Goal: Task Accomplishment & Management: Manage account settings

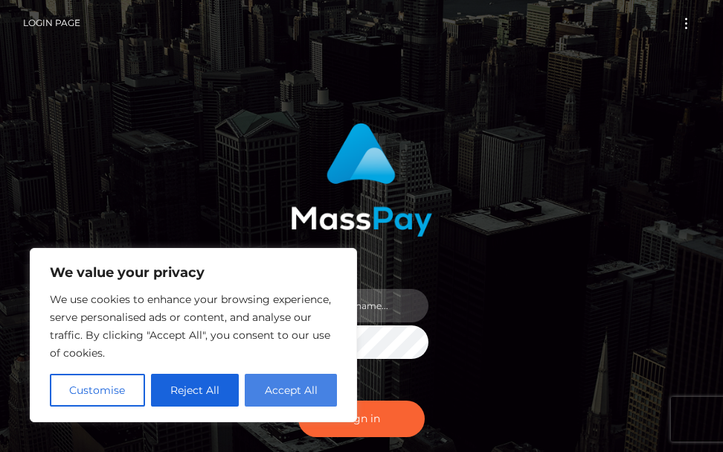
type input "terry.cope2"
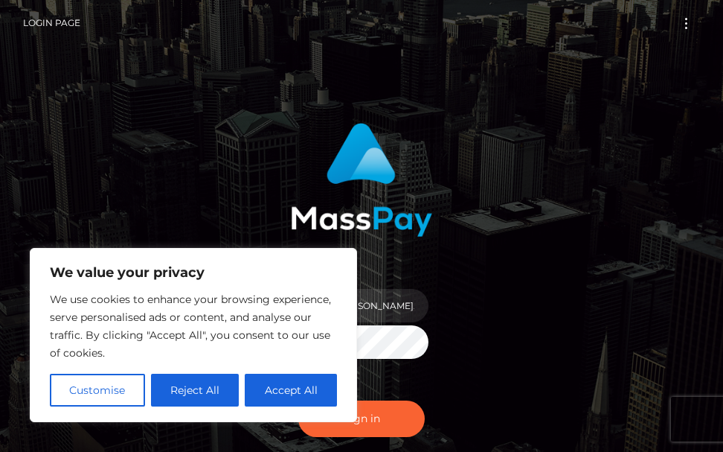
click at [276, 392] on button "Accept All" at bounding box center [291, 390] width 92 height 33
checkbox input "true"
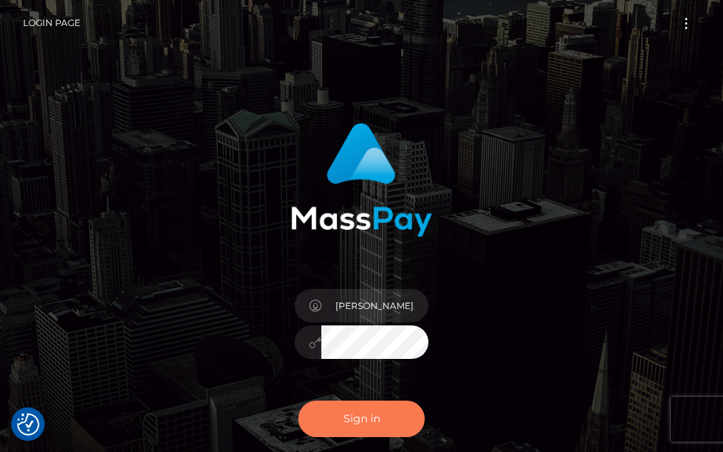
click at [338, 423] on button "Sign in" at bounding box center [361, 418] width 127 height 36
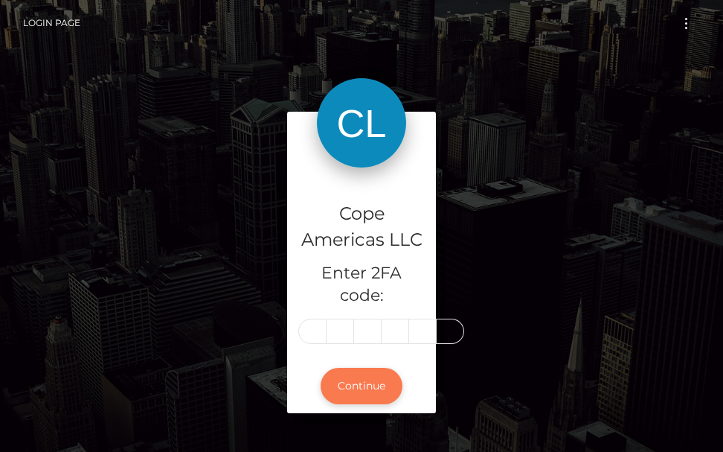
scroll to position [0, 2]
type input "2"
type input "0"
type input "6"
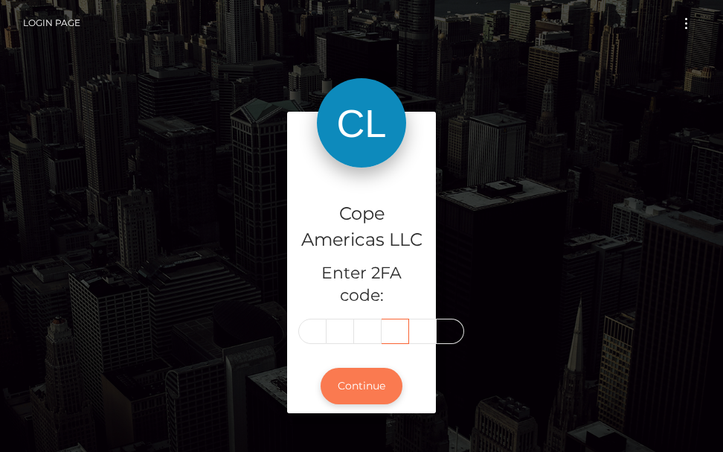
scroll to position [0, 2]
type input "8"
type input "6"
type input "1"
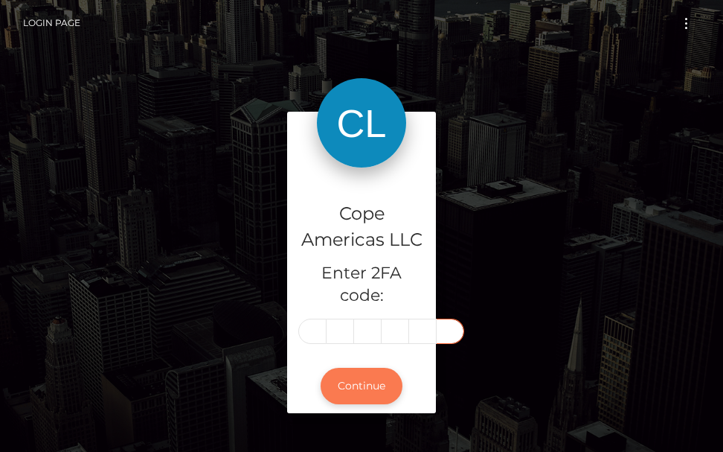
scroll to position [0, 2]
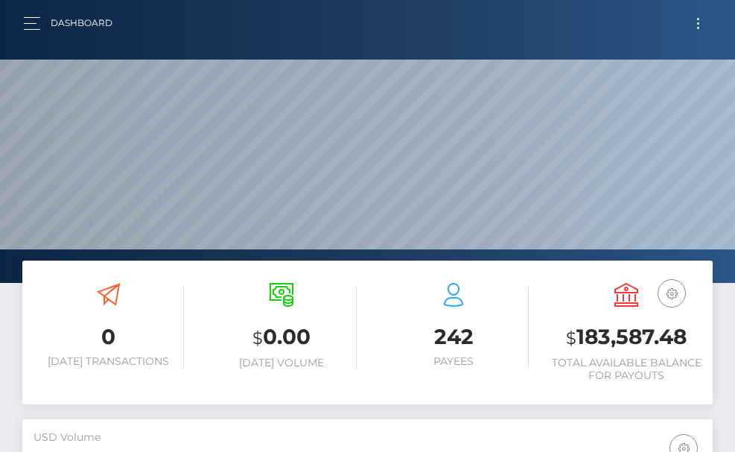
scroll to position [264, 333]
click at [697, 27] on span "Toggle navigation" at bounding box center [698, 28] width 2 height 2
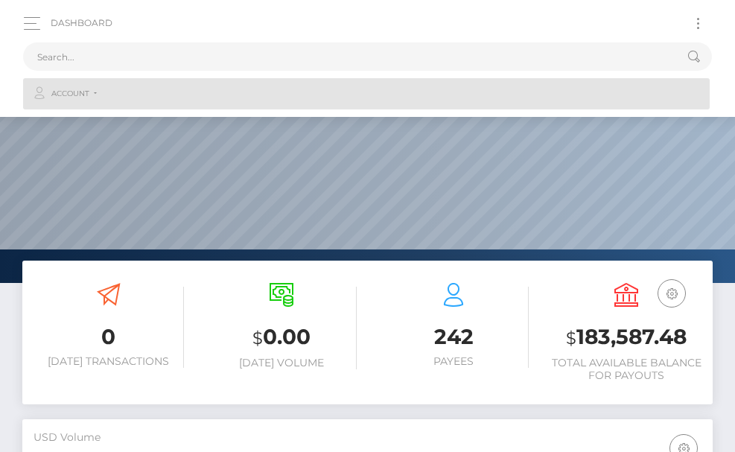
click at [92, 92] on link "Account" at bounding box center [366, 93] width 686 height 31
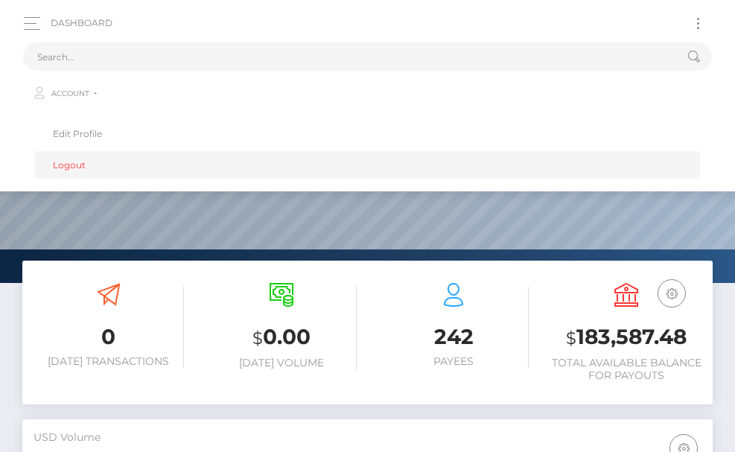
click at [76, 169] on link "Logout" at bounding box center [367, 165] width 665 height 28
